Goal: Information Seeking & Learning: Learn about a topic

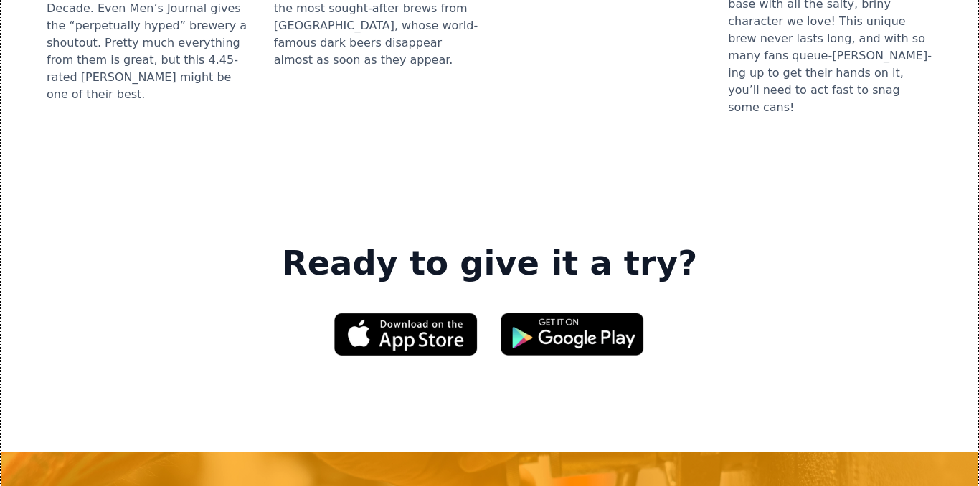
scroll to position [2230, 0]
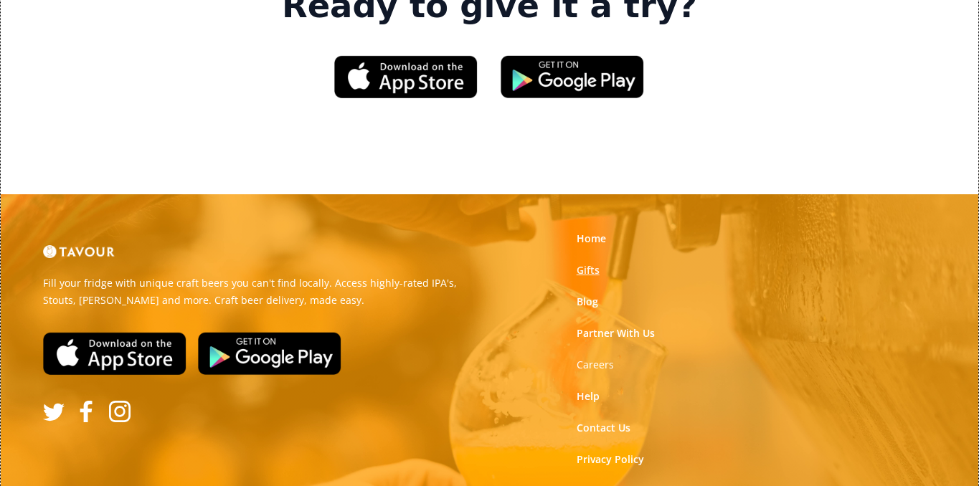
click at [585, 263] on link "Gifts" at bounding box center [588, 270] width 23 height 14
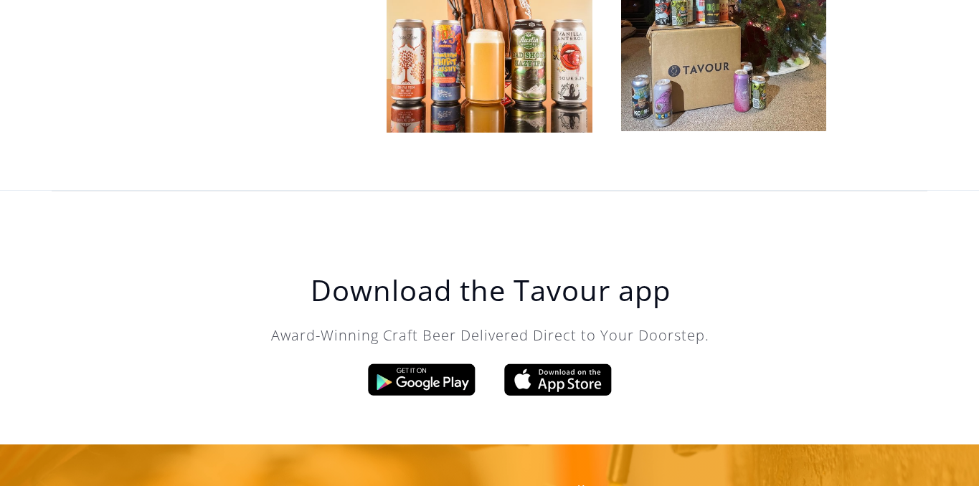
scroll to position [4426, 0]
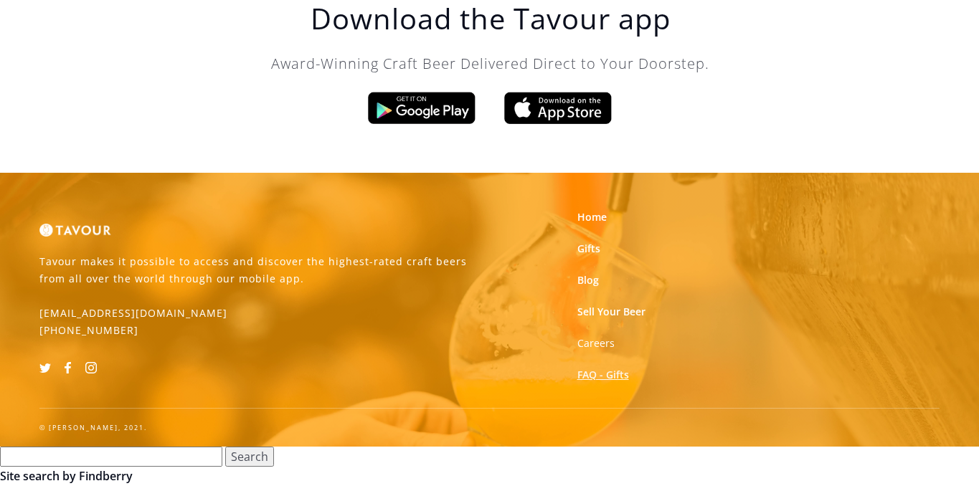
click at [605, 376] on link "FAQ - Gifts" at bounding box center [603, 375] width 52 height 14
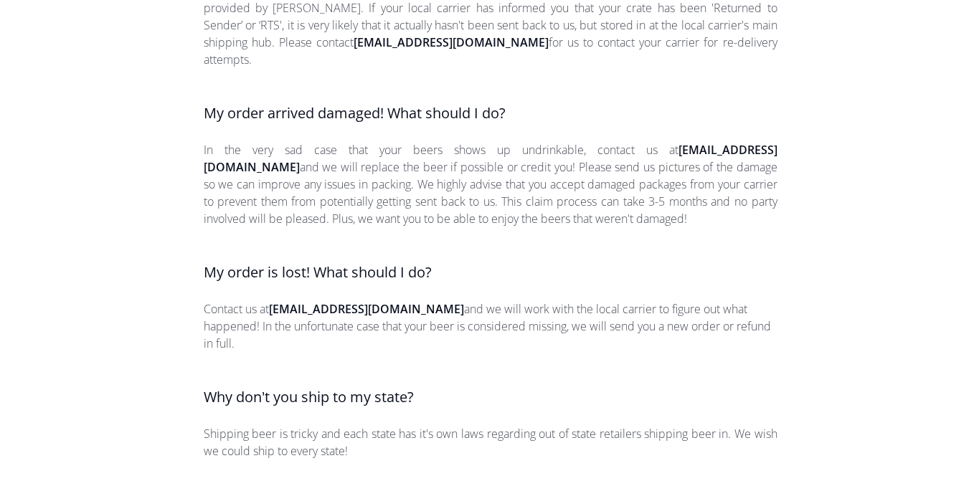
scroll to position [2261, 0]
